Goal: Task Accomplishment & Management: Use online tool/utility

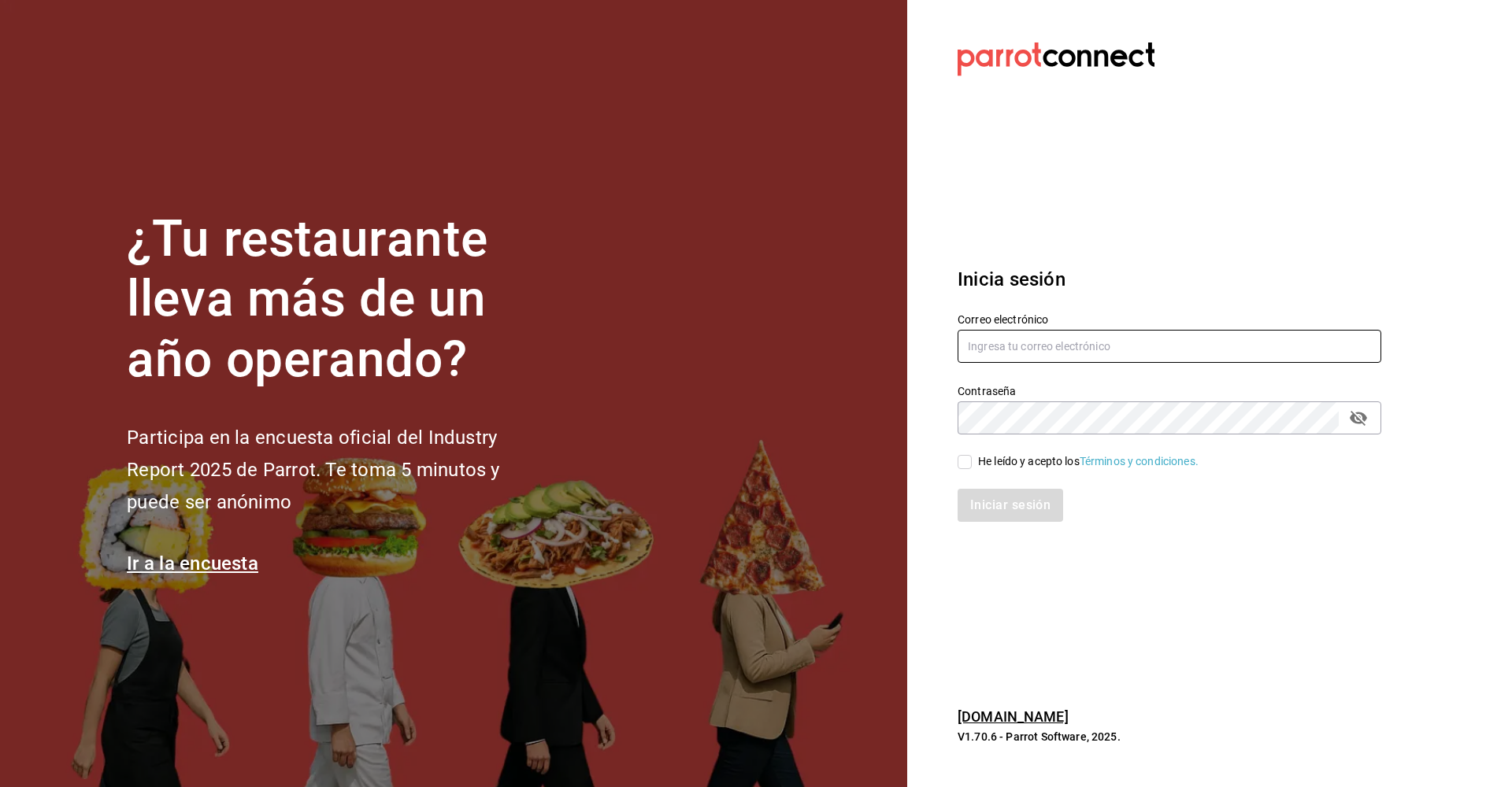
type input "[EMAIL_ADDRESS][DOMAIN_NAME]"
click at [730, 464] on input "He leído y acepto los Términos y condiciones." at bounding box center [965, 462] width 15 height 15
checkbox input "true"
click at [730, 513] on button "Iniciar sesión" at bounding box center [1011, 505] width 108 height 33
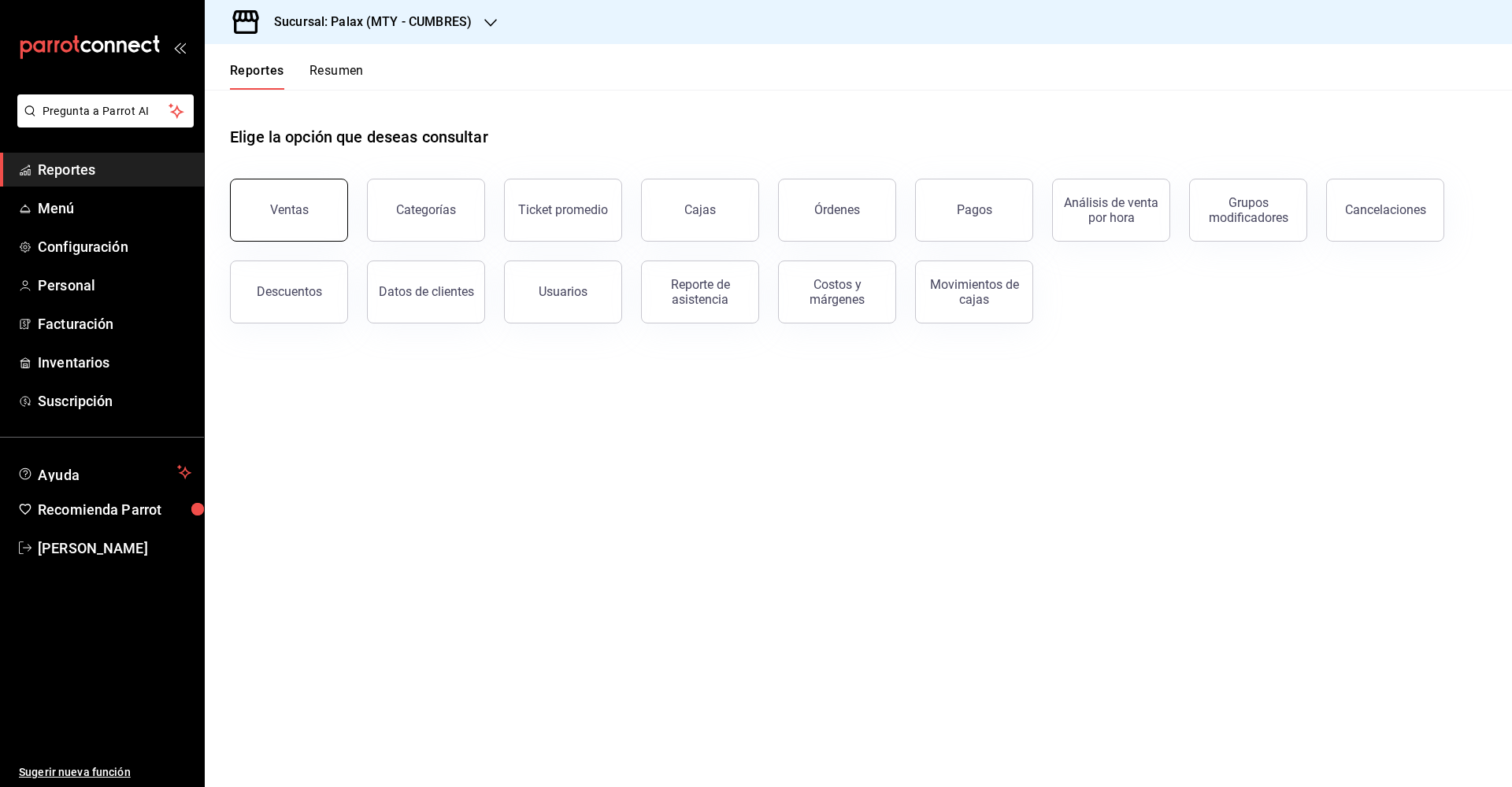
click at [280, 208] on div "Ventas" at bounding box center [290, 209] width 39 height 15
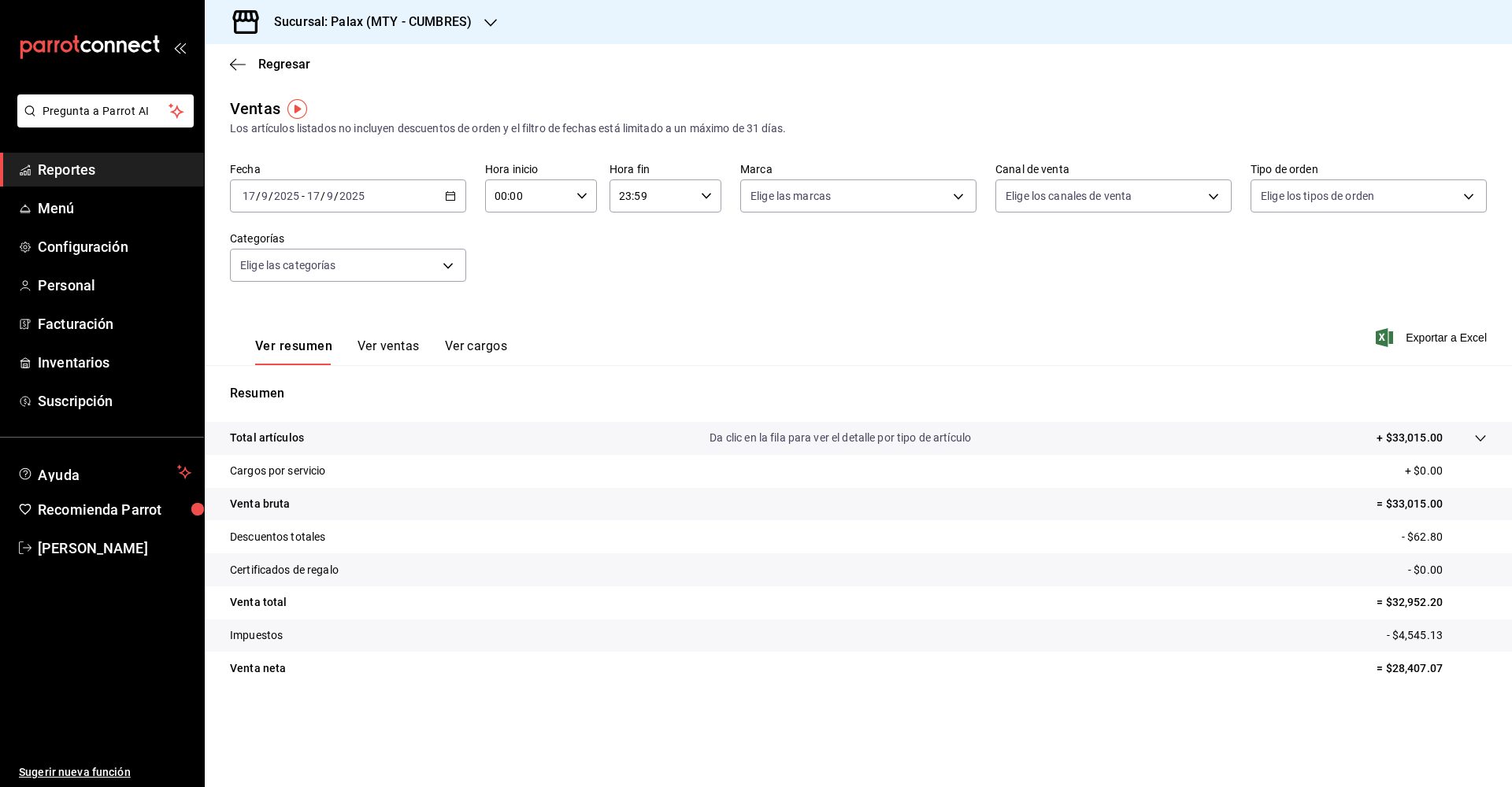
click at [583, 199] on icon "button" at bounding box center [581, 196] width 11 height 11
click at [513, 262] on span "07" at bounding box center [513, 264] width 31 height 13
type input "07:00"
click at [488, 22] on div at bounding box center [756, 393] width 1512 height 787
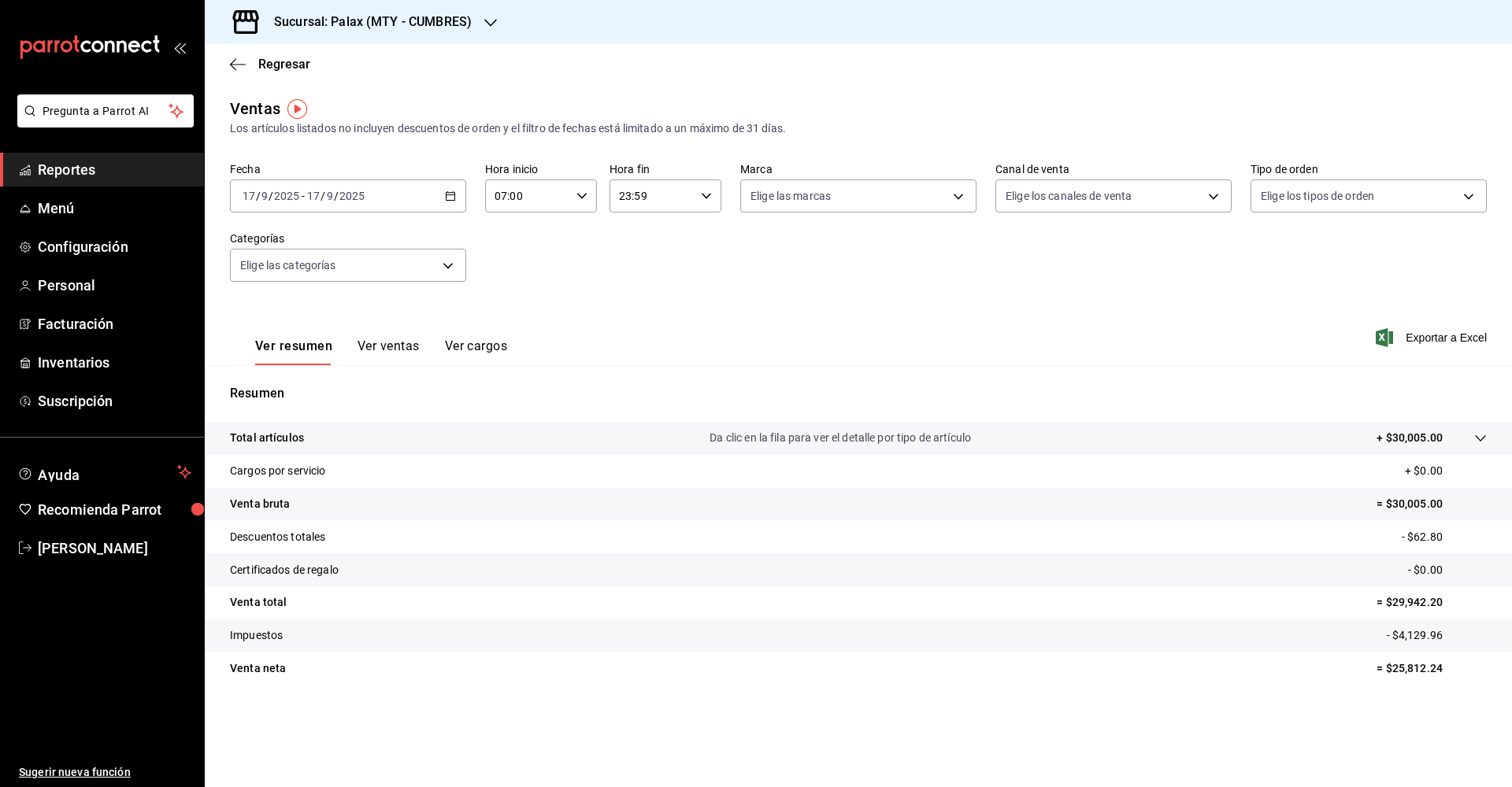
click at [488, 22] on icon "button" at bounding box center [490, 22] width 13 height 13
click at [333, 106] on span "Palax (MTY - GARZA SADA)" at bounding box center [338, 103] width 242 height 16
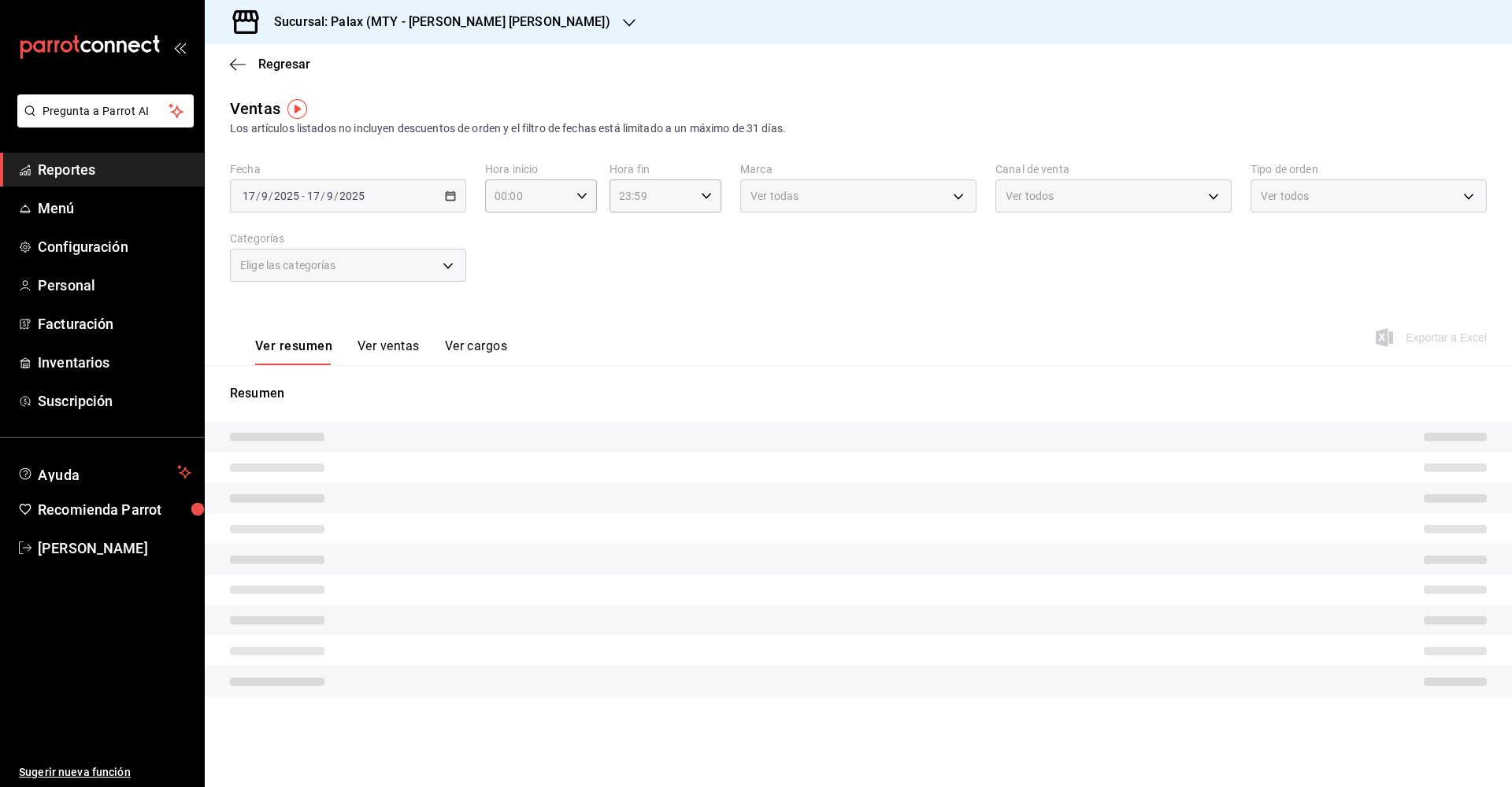
type input "07:00"
